Goal: Book appointment/travel/reservation

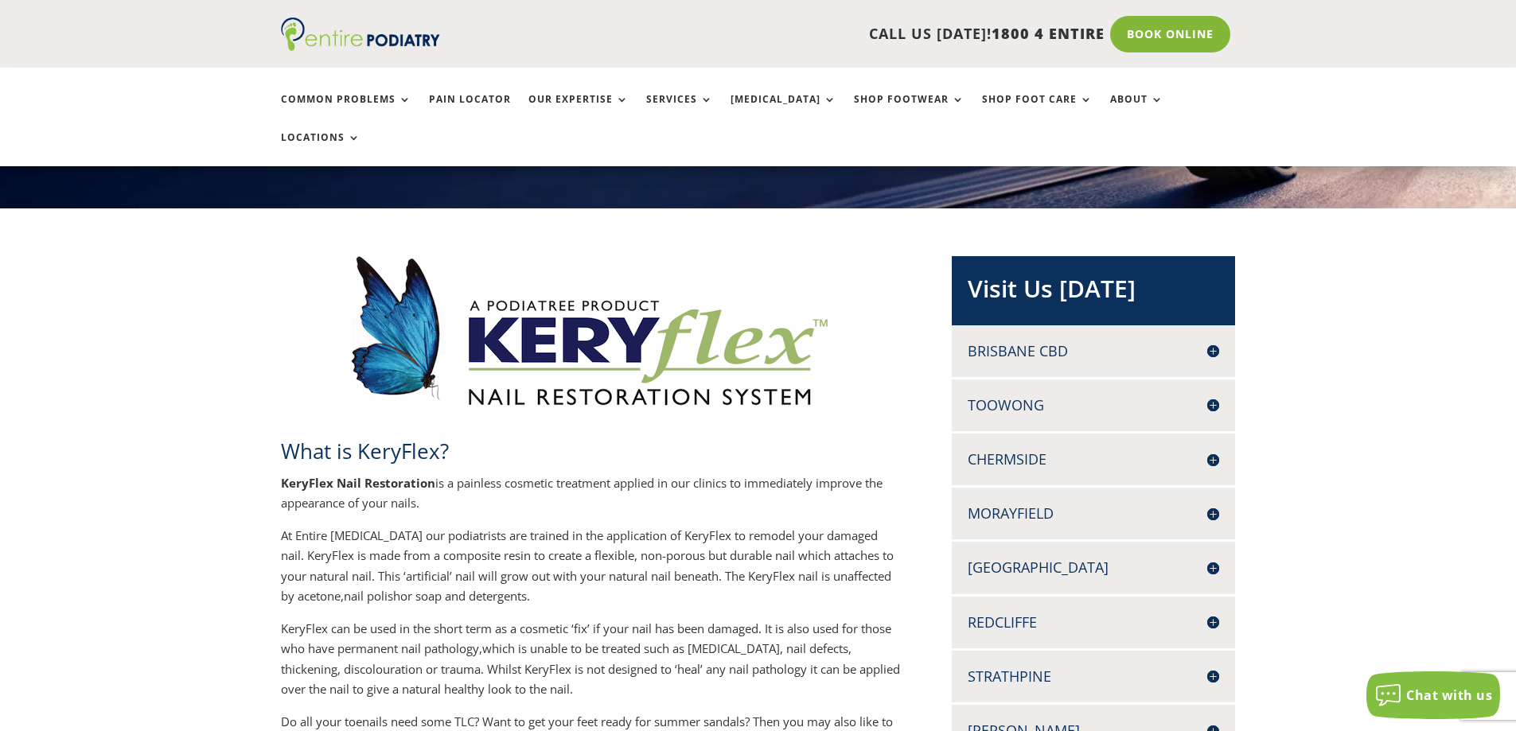
scroll to position [446, 0]
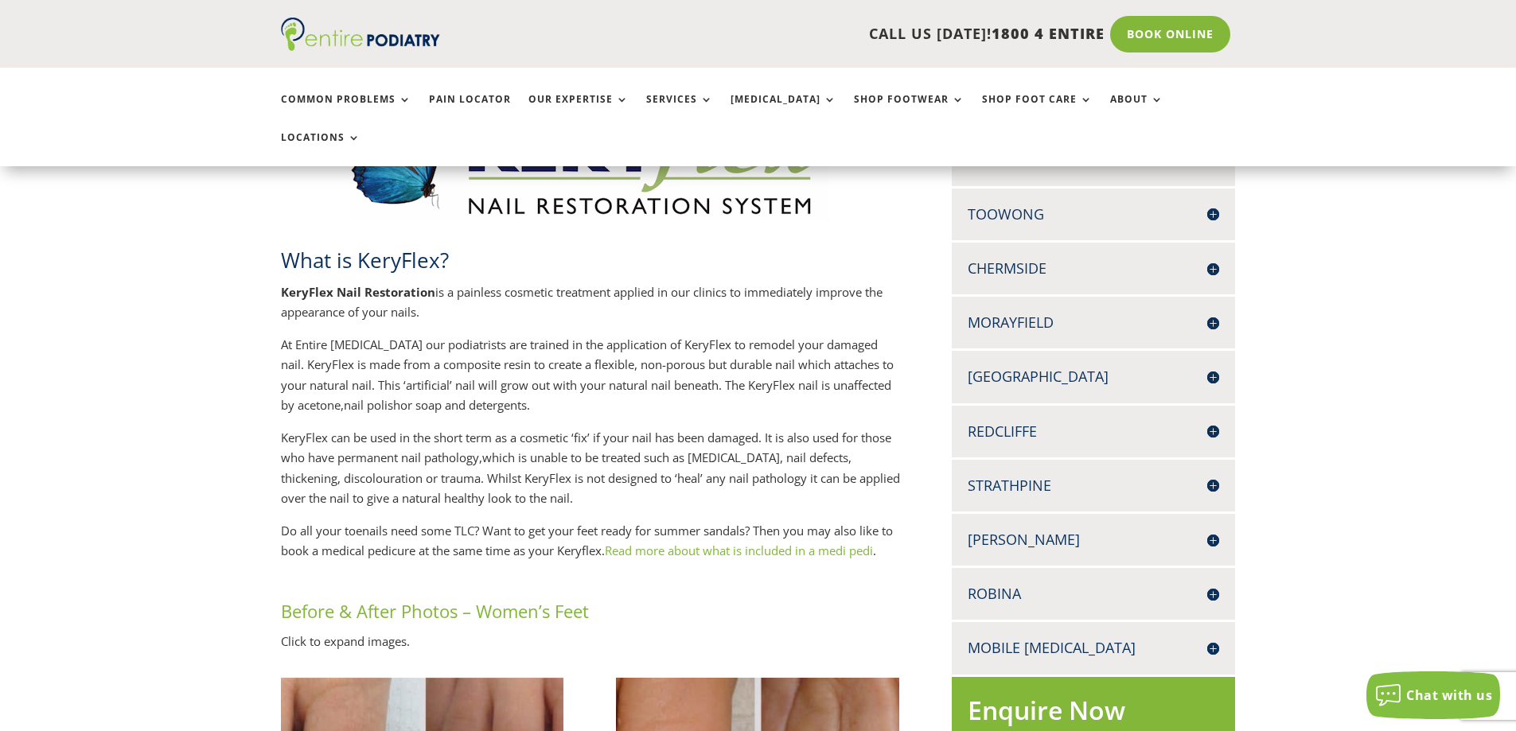
click at [970, 476] on h4 "Strathpine" at bounding box center [1092, 486] width 251 height 20
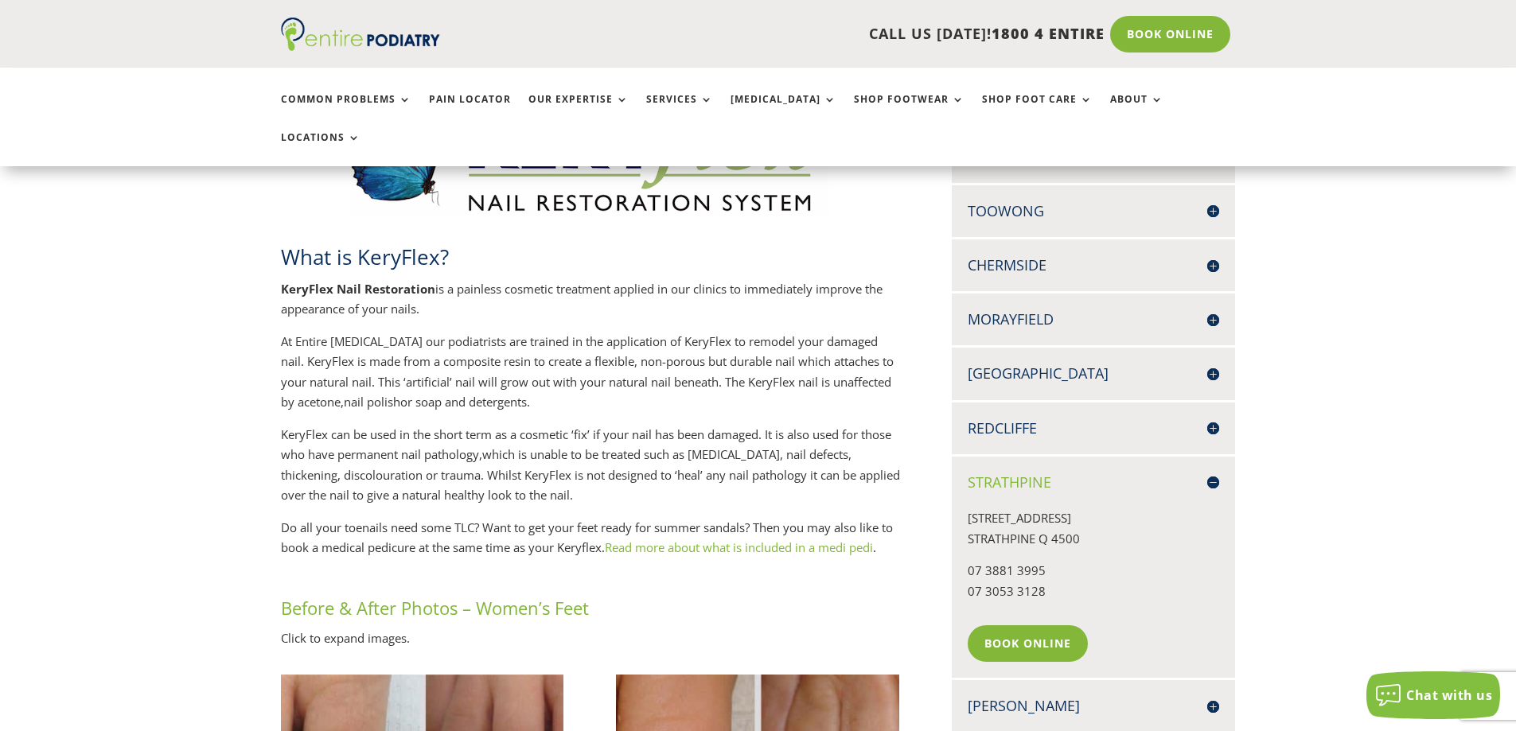
scroll to position [573, 0]
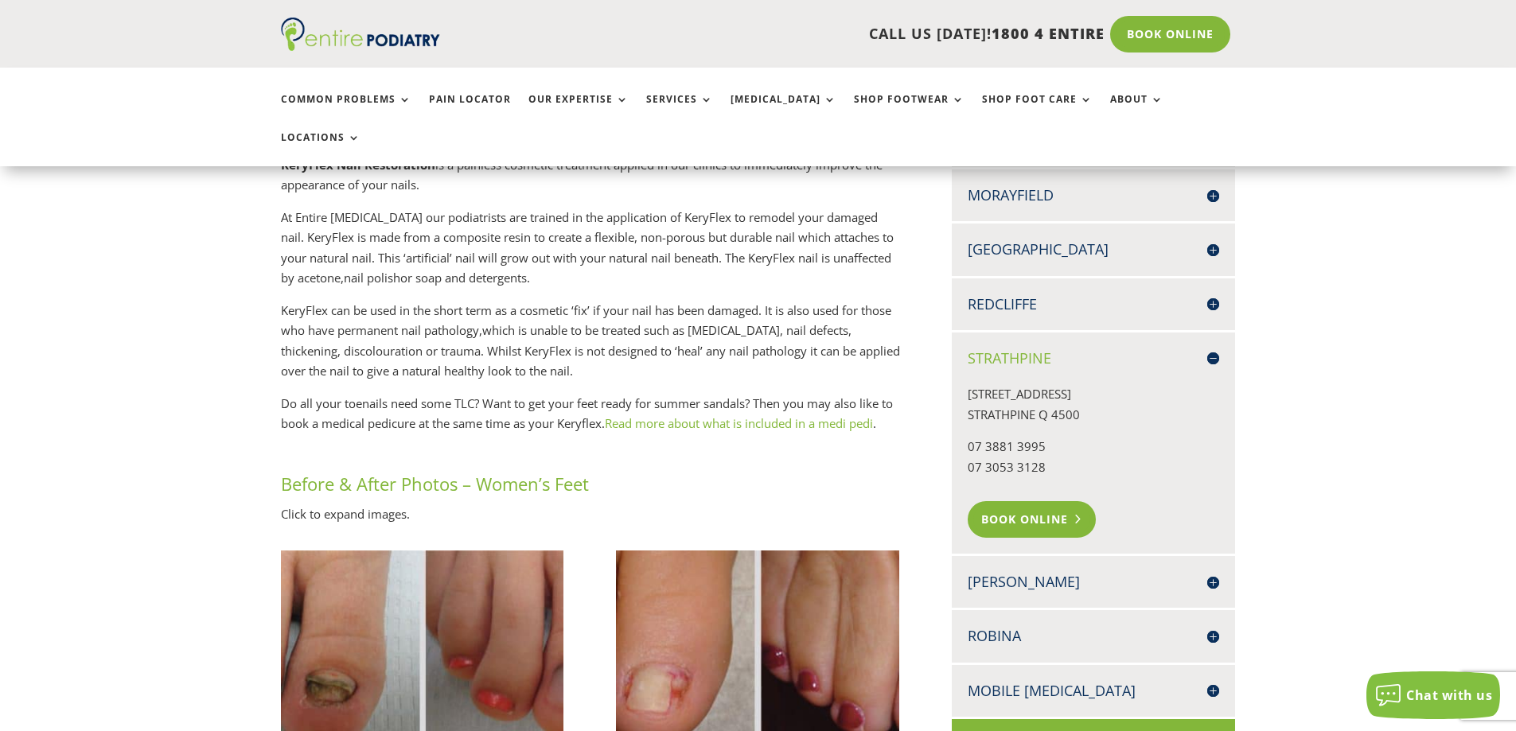
click at [999, 501] on link "Book Online" at bounding box center [1031, 519] width 128 height 37
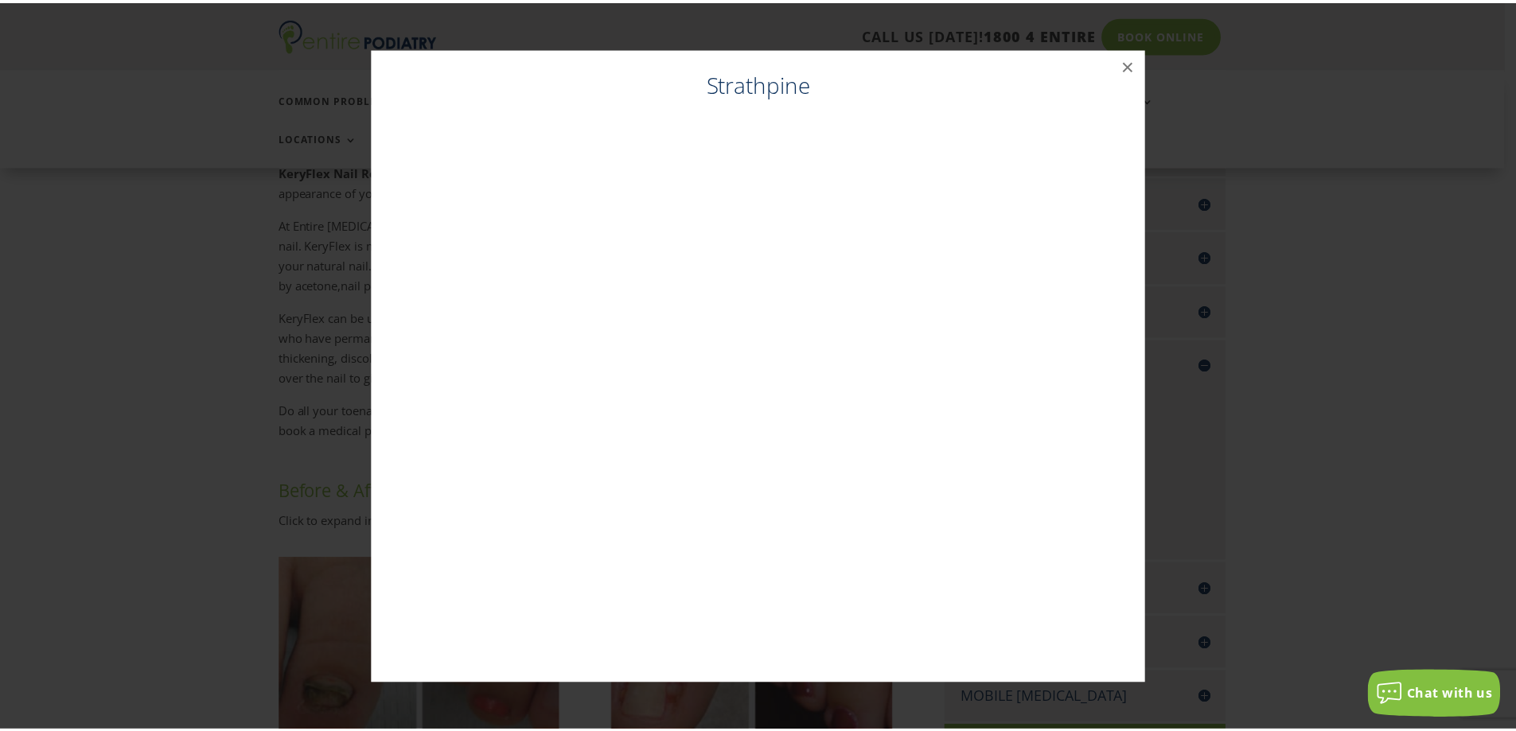
scroll to position [560, 0]
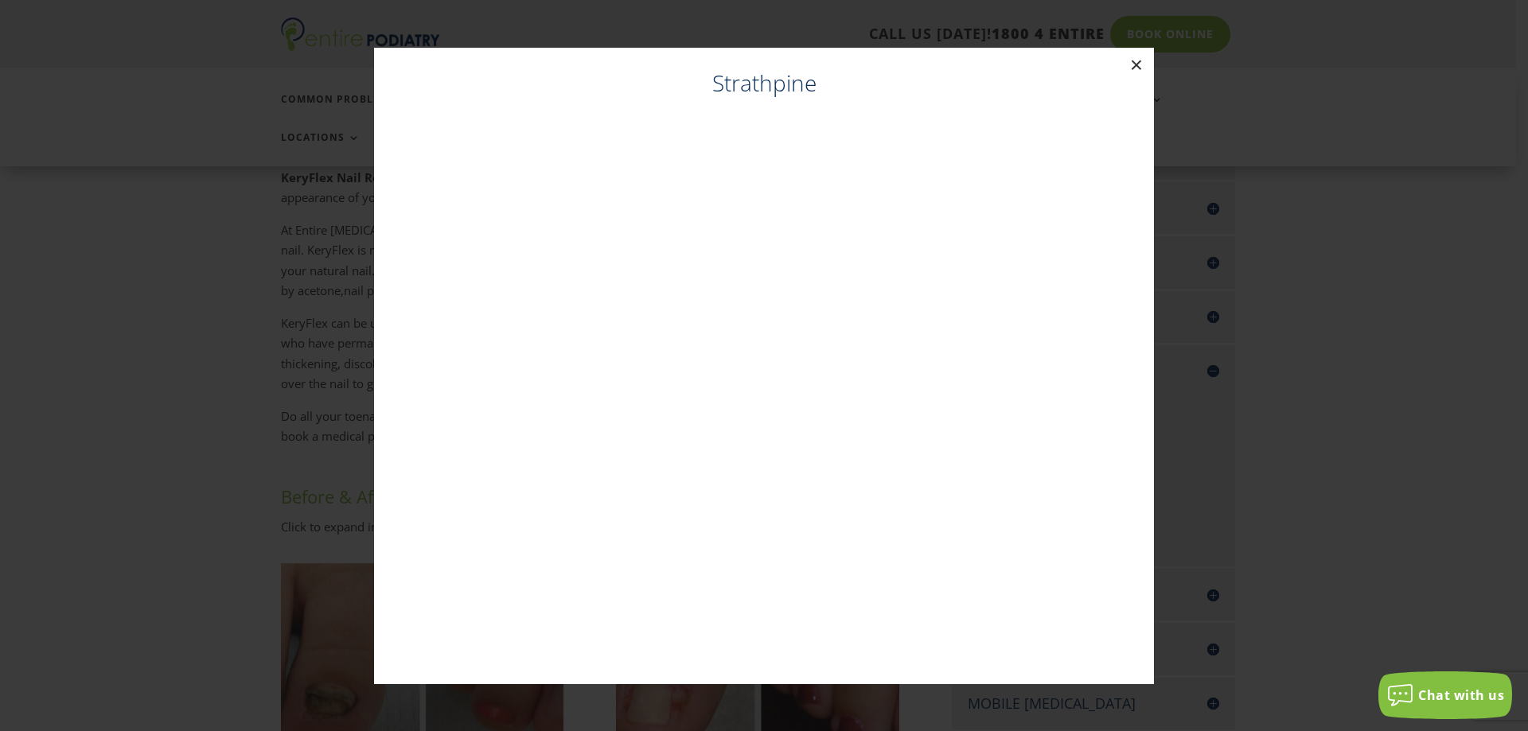
click at [1143, 62] on button "×" at bounding box center [1136, 65] width 35 height 35
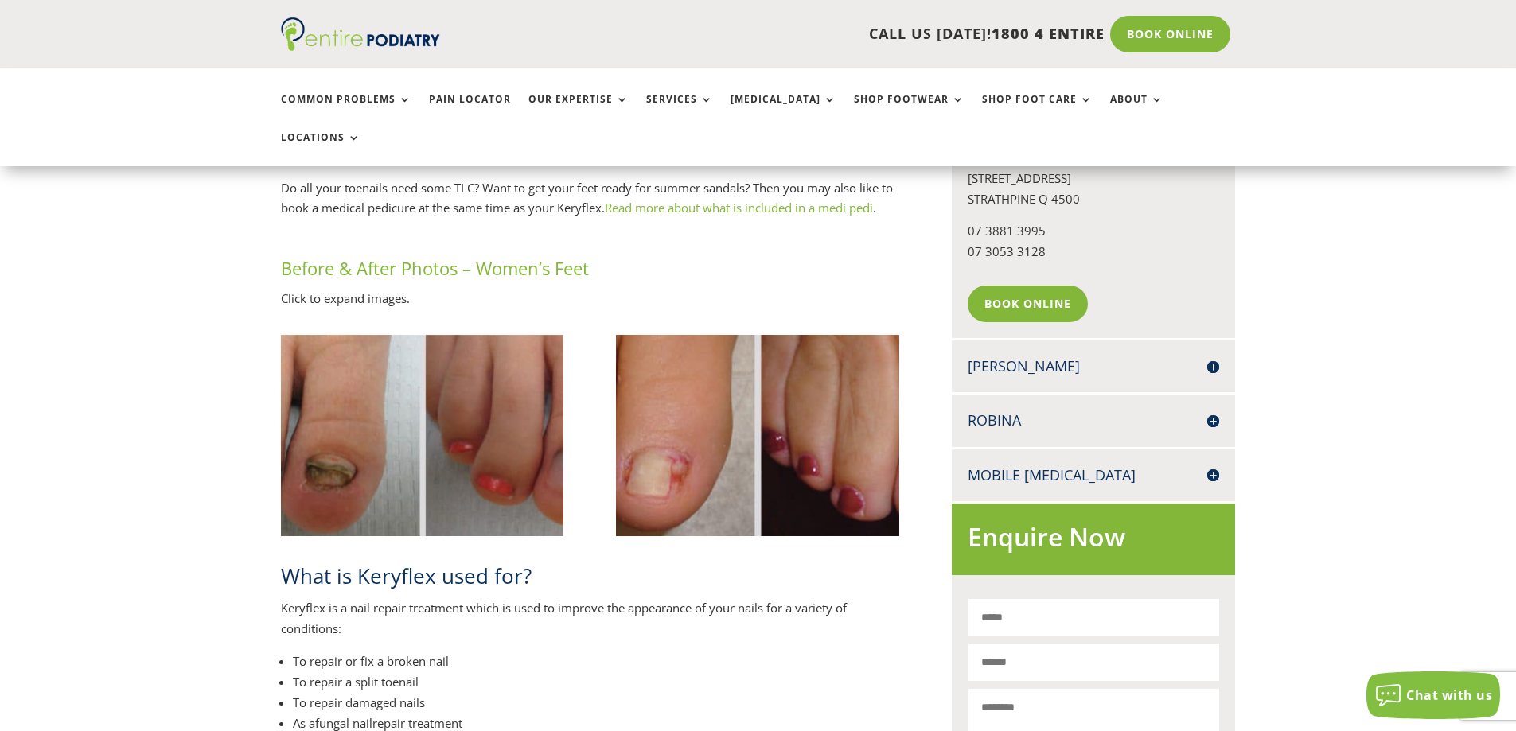
scroll to position [700, 0]
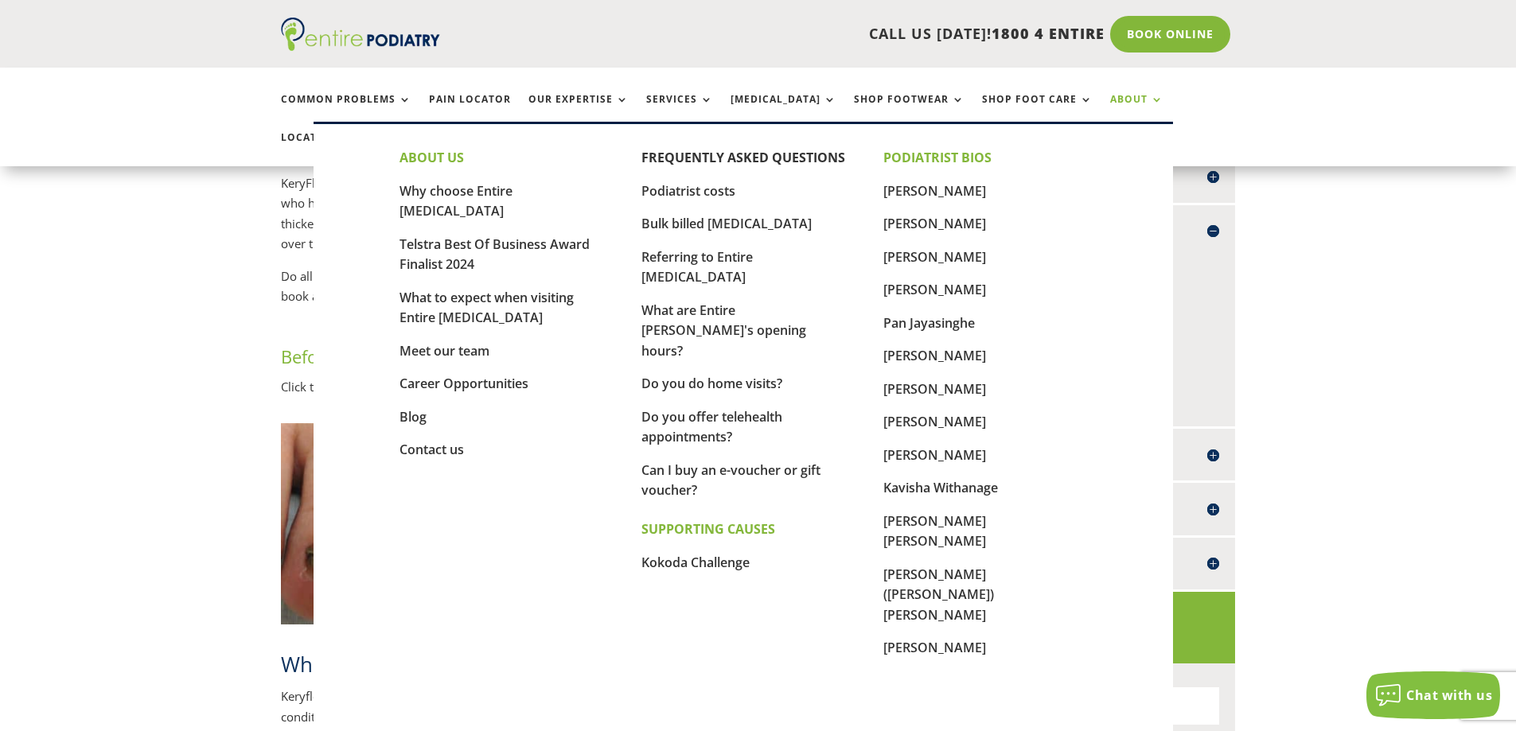
click at [1110, 94] on link "About" at bounding box center [1136, 111] width 53 height 34
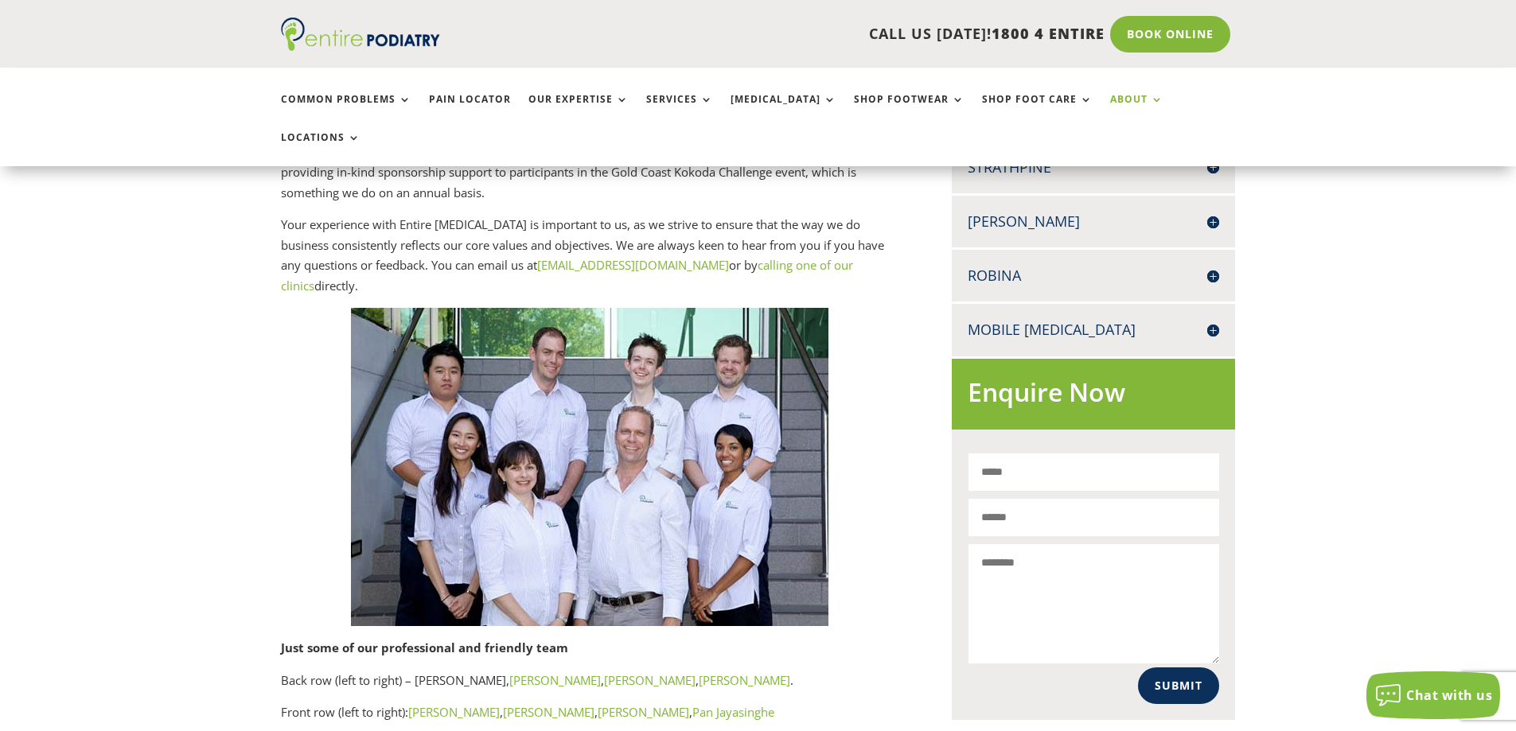
scroll to position [827, 0]
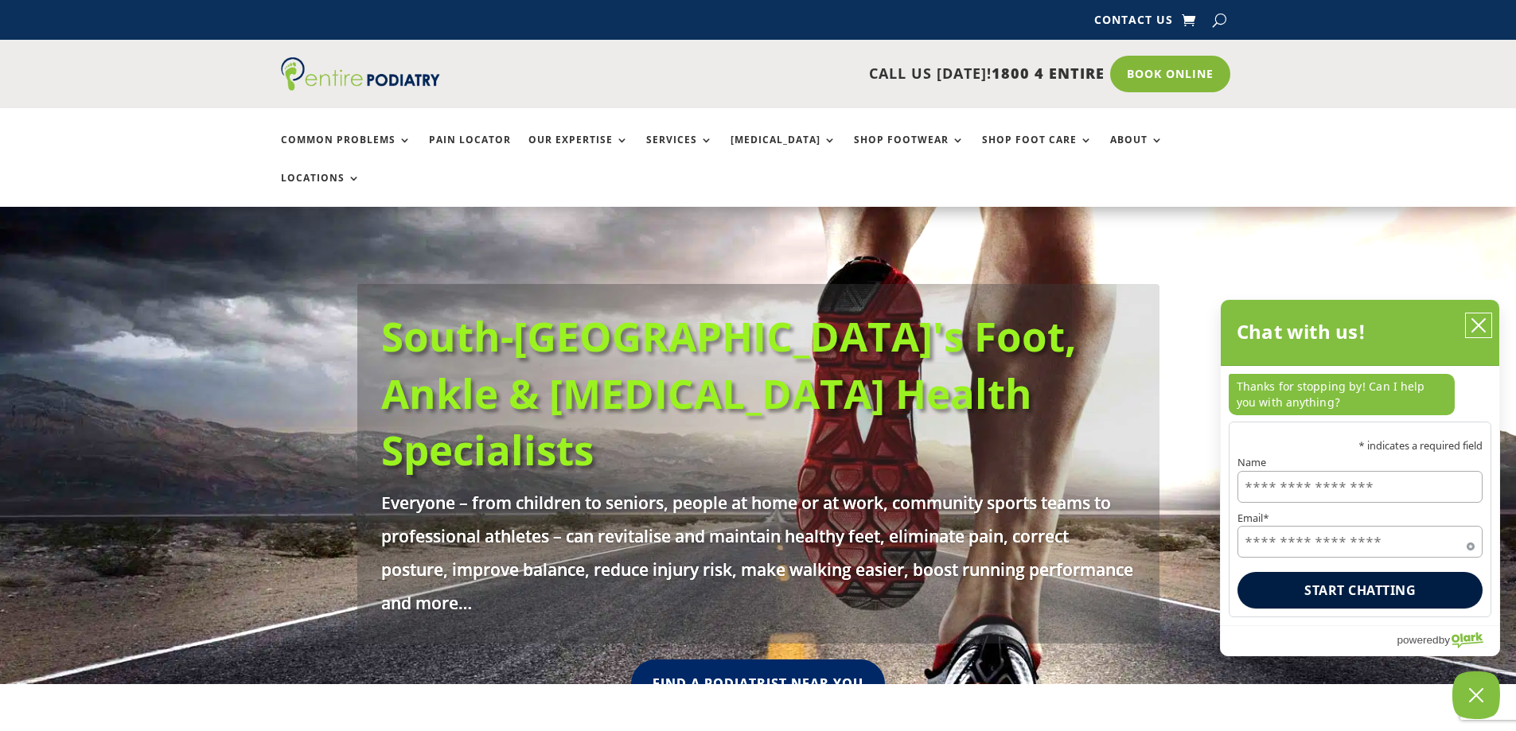
click at [1475, 328] on icon "close chatbox" at bounding box center [1478, 325] width 16 height 16
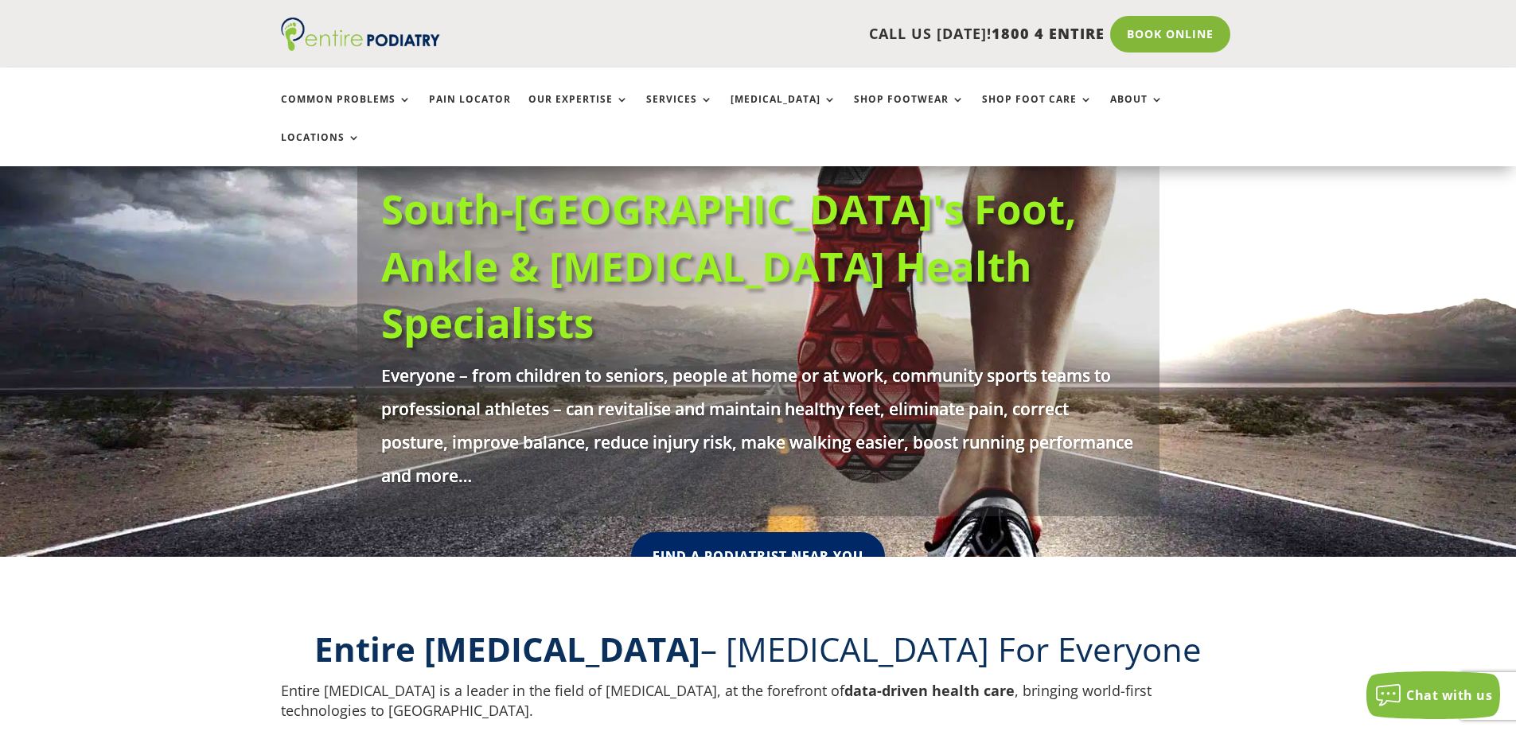
scroll to position [191, 0]
